Goal: Book appointment/travel/reservation

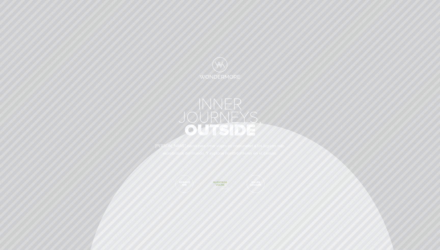
click at [223, 187] on span "Nuestros viajes" at bounding box center [219, 183] width 17 height 17
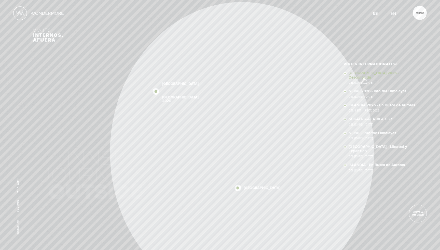
click at [364, 81] on span "Del [DATE] - [DATE]" at bounding box center [384, 82] width 70 height 3
click at [46, 10] on link at bounding box center [38, 13] width 51 height 15
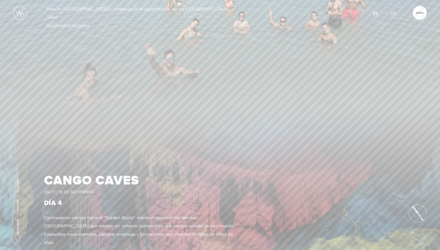
scroll to position [1375, 0]
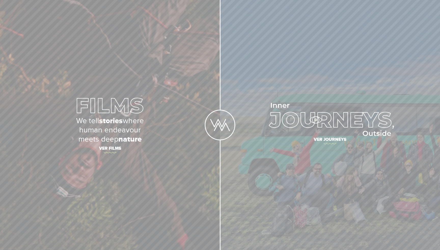
click at [315, 120] on img at bounding box center [330, 119] width 128 height 33
